Goal: Complete application form: Complete application form

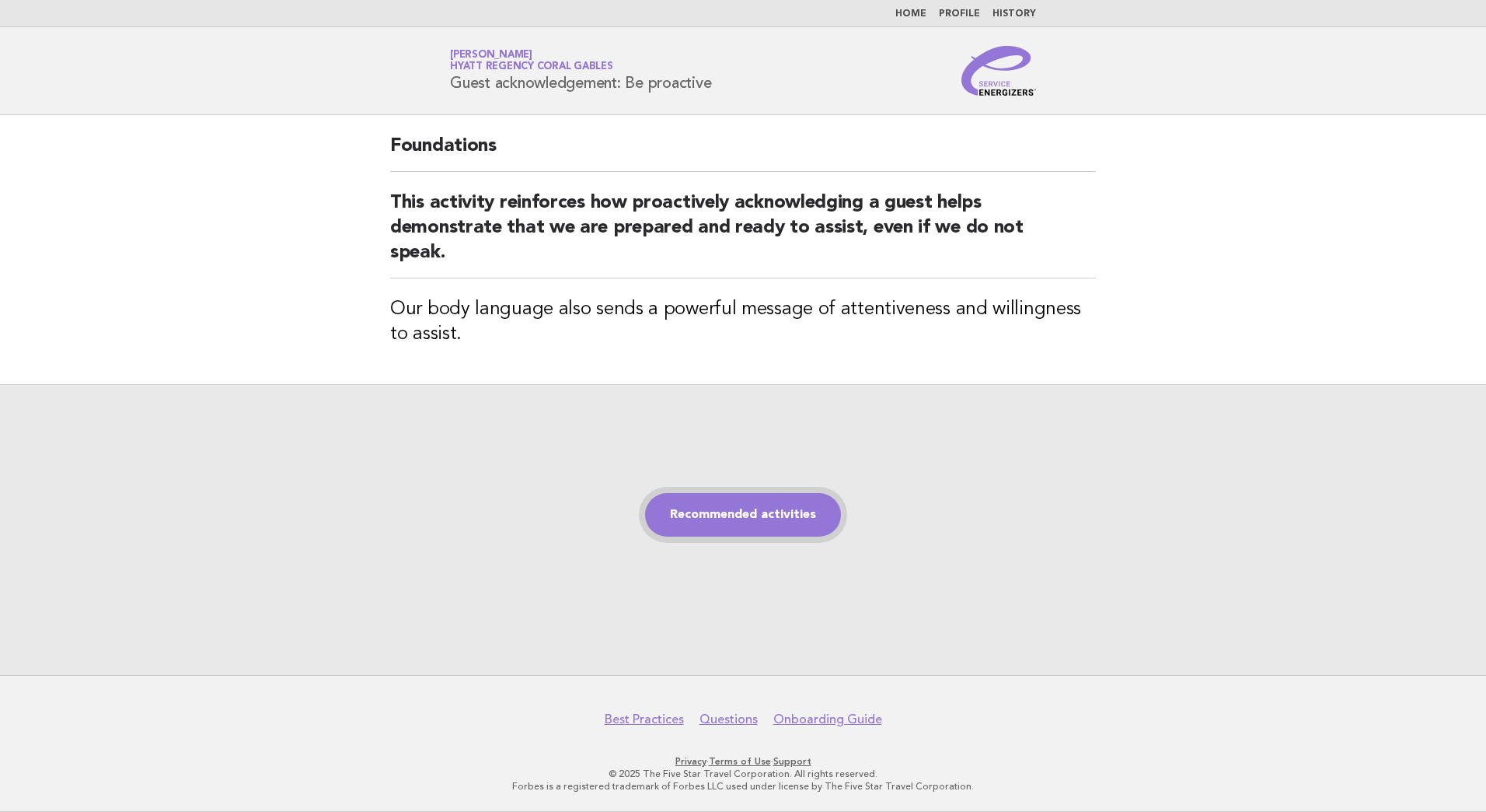
click at [768, 503] on link "Recommended activities" at bounding box center [743, 514] width 196 height 44
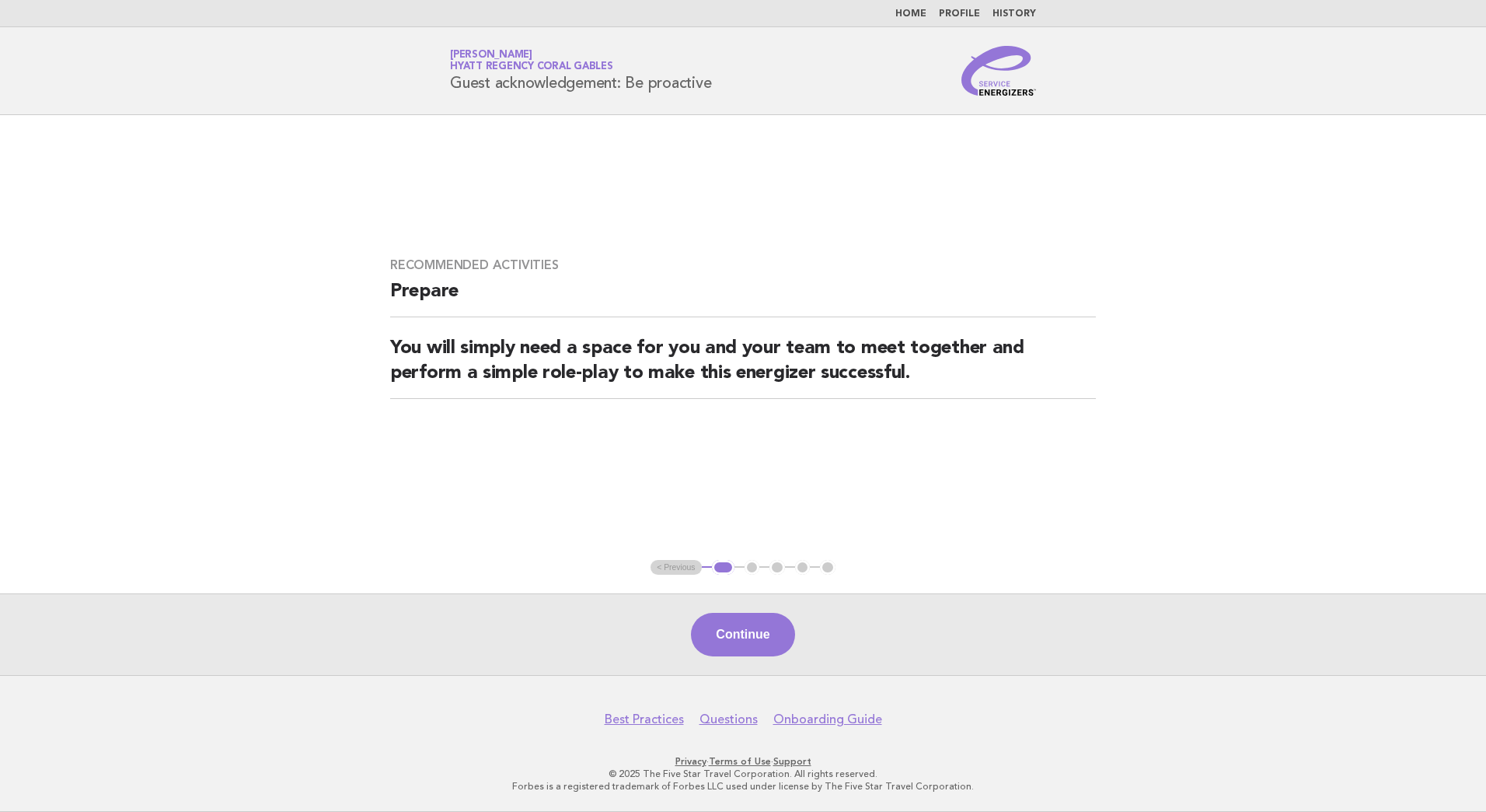
click at [730, 630] on button "Continue" at bounding box center [742, 635] width 103 height 44
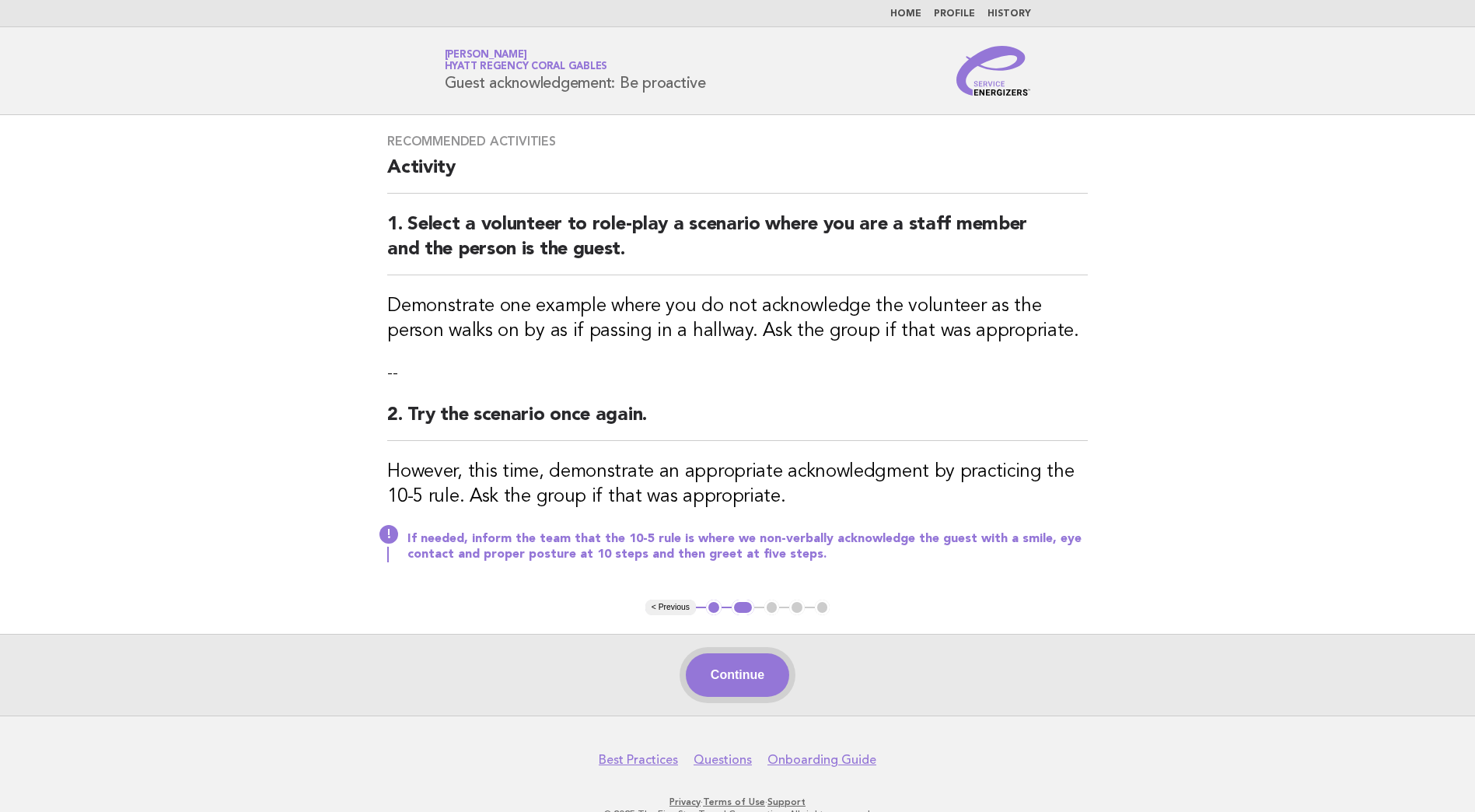
click at [740, 671] on button "Continue" at bounding box center [737, 675] width 103 height 44
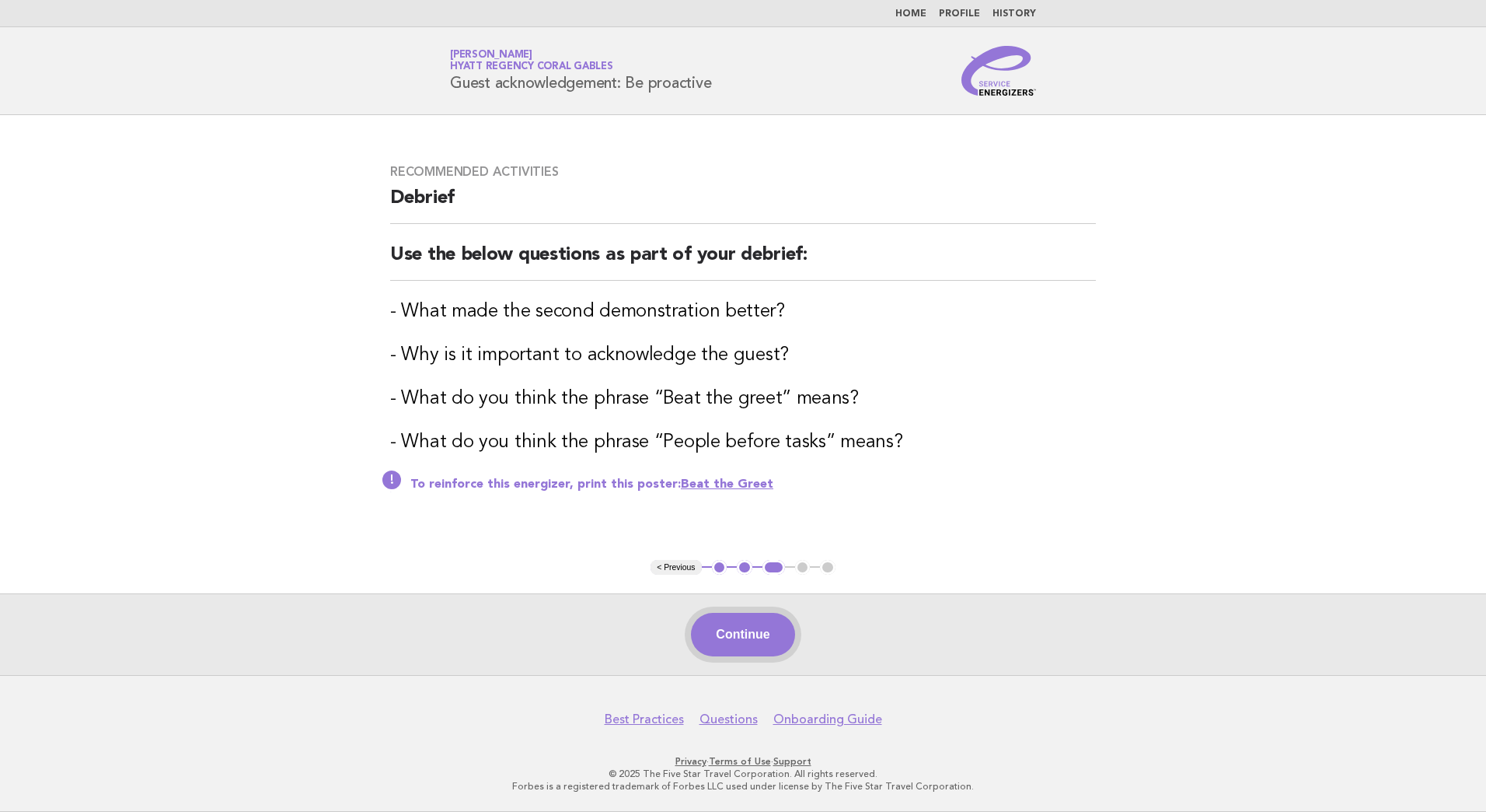
click at [745, 625] on button "Continue" at bounding box center [742, 635] width 103 height 44
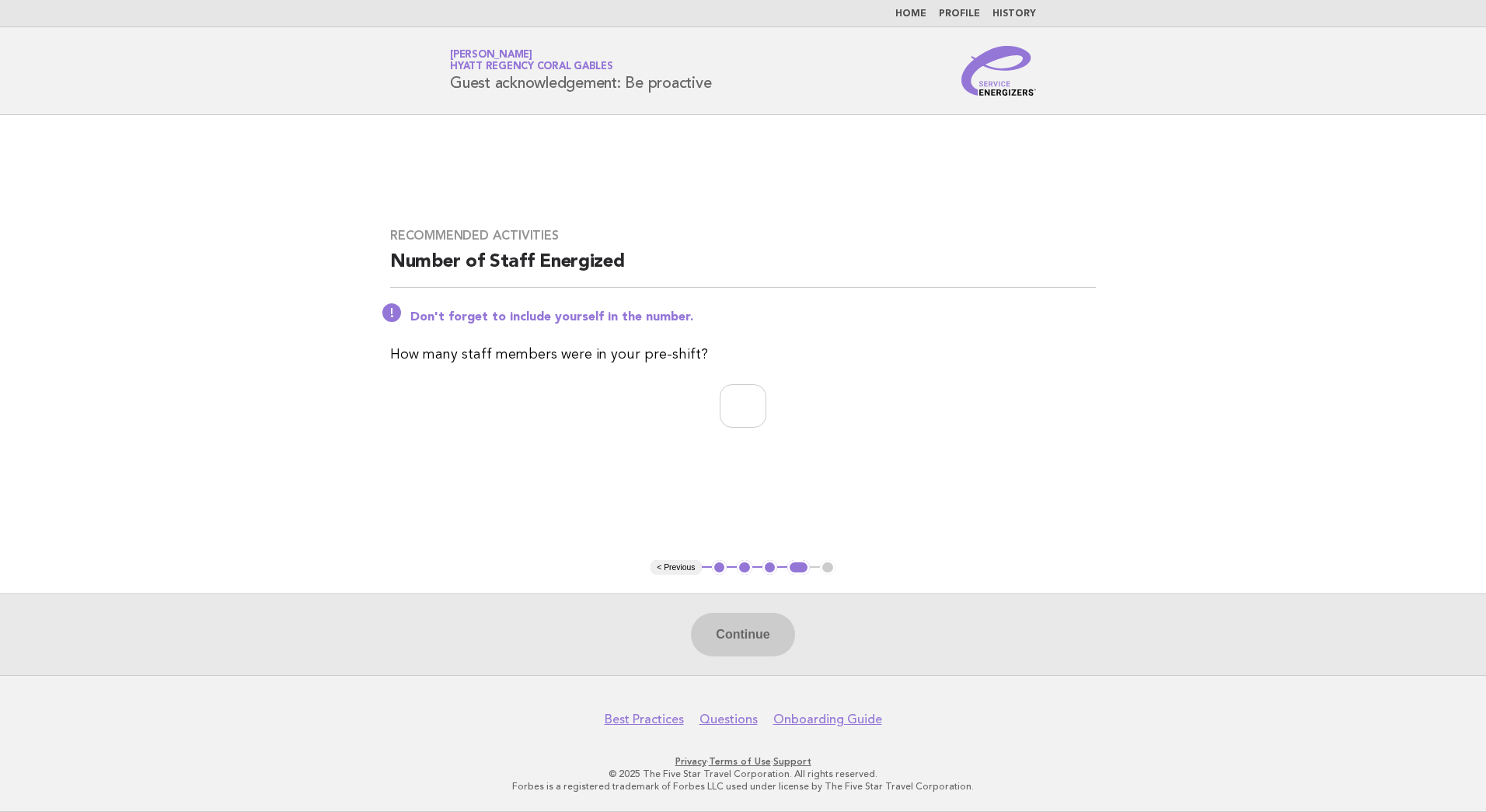
drag, startPoint x: 736, startPoint y: 374, endPoint x: 733, endPoint y: 390, distance: 16.3
click at [736, 376] on div "Recommended activities Number of Staff Energized Don't forget to include yourse…" at bounding box center [743, 336] width 743 height 255
click at [730, 408] on input "number" at bounding box center [743, 405] width 47 height 44
type input "*"
click at [754, 644] on button "Continue" at bounding box center [742, 635] width 103 height 44
